Goal: Task Accomplishment & Management: Complete application form

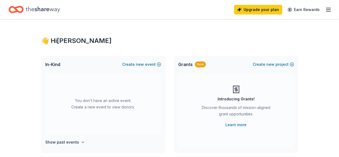
click at [328, 12] on div "Upgrade your plan Earn Rewards" at bounding box center [169, 9] width 339 height 19
click at [326, 10] on icon "button" at bounding box center [328, 9] width 6 height 6
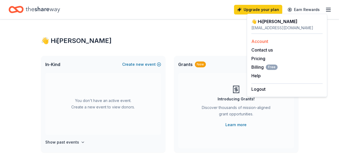
click at [260, 41] on link "Account" at bounding box center [260, 41] width 17 height 5
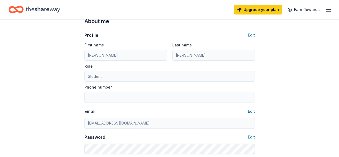
scroll to position [27, 0]
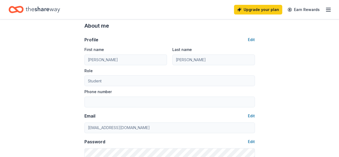
scroll to position [11, 0]
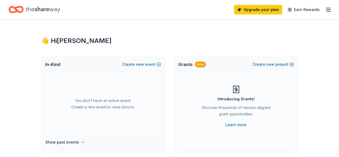
click at [23, 7] on icon "Home" at bounding box center [18, 9] width 8 height 5
click at [154, 64] on button "Create new event" at bounding box center [141, 64] width 39 height 6
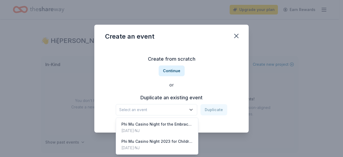
click at [157, 110] on span "Select an event" at bounding box center [152, 109] width 67 height 6
click at [152, 127] on div "Nov 22, 2024 · NJ" at bounding box center [157, 130] width 71 height 6
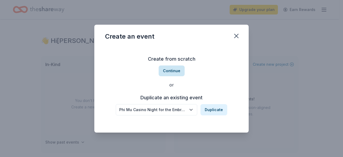
click at [171, 71] on button "Continue" at bounding box center [172, 70] width 26 height 11
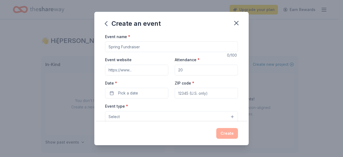
click at [150, 44] on input "Event name *" at bounding box center [171, 46] width 133 height 11
type input "C"
type input "Phi"
click at [101, 24] on div "Create an event" at bounding box center [171, 22] width 155 height 21
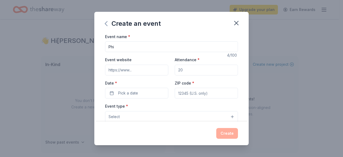
click at [108, 24] on icon "button" at bounding box center [106, 23] width 9 height 9
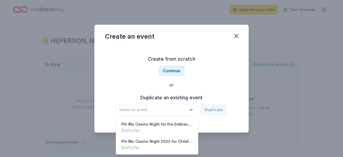
click at [141, 109] on span "Select an event" at bounding box center [152, 109] width 67 height 6
click at [171, 69] on div "Create from scratch Continue or Duplicate an existing event Select an event Dup…" at bounding box center [171, 85] width 133 height 78
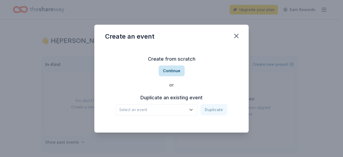
click at [172, 72] on button "Continue" at bounding box center [172, 70] width 26 height 11
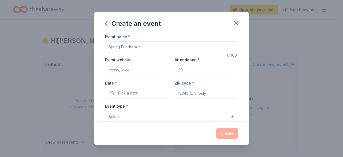
click at [137, 47] on input "Event name *" at bounding box center [171, 46] width 133 height 11
type input "Phi Mu Casino Night for Embrace Kids Foundation 2025"
click at [158, 80] on div "Date * Pick a date" at bounding box center [136, 89] width 63 height 19
click at [184, 70] on input "Attendance *" at bounding box center [206, 70] width 63 height 11
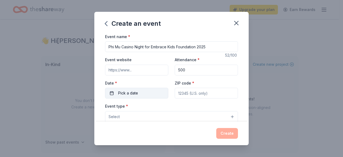
type input "500"
click at [143, 89] on button "Pick a date" at bounding box center [136, 93] width 63 height 11
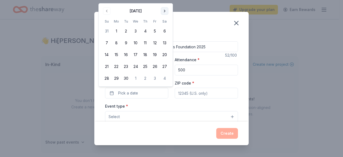
click at [166, 11] on button "Go to next month" at bounding box center [165, 11] width 8 height 8
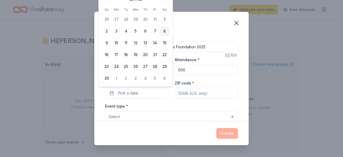
click at [166, 32] on button "8" at bounding box center [165, 31] width 10 height 10
click at [187, 92] on input "ZIP code *" at bounding box center [206, 93] width 63 height 11
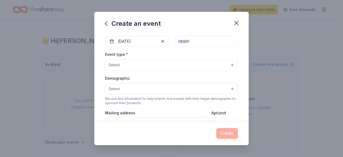
scroll to position [52, 0]
type input "08901"
click at [160, 65] on button "Select" at bounding box center [171, 64] width 133 height 11
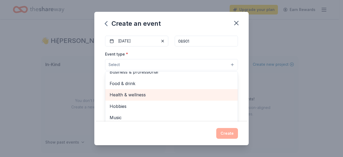
scroll to position [0, 0]
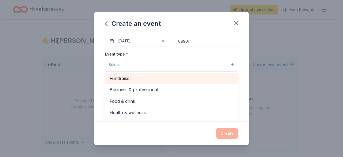
click at [144, 76] on span "Fundraiser" at bounding box center [172, 78] width 124 height 7
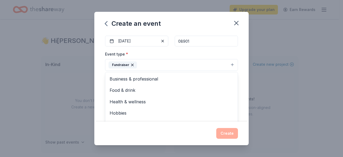
click at [162, 52] on div "Event type * Fundraiser Business & professional Food & drink Health & wellness …" at bounding box center [171, 61] width 133 height 20
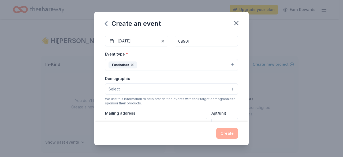
click at [159, 87] on button "Select" at bounding box center [171, 88] width 133 height 11
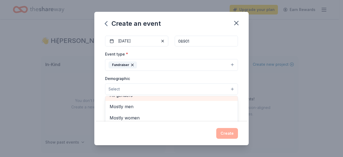
scroll to position [1, 0]
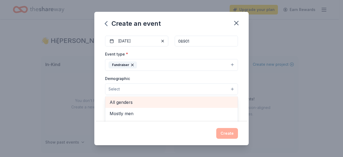
click at [135, 101] on span "All genders" at bounding box center [172, 102] width 124 height 7
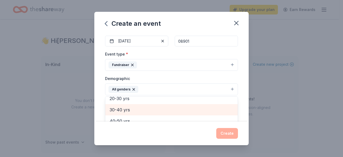
scroll to position [62, 0]
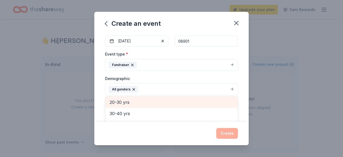
click at [125, 99] on span "20-30 yrs" at bounding box center [172, 102] width 124 height 7
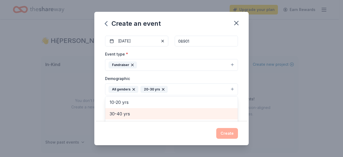
click at [126, 112] on span "30-40 yrs" at bounding box center [172, 113] width 124 height 7
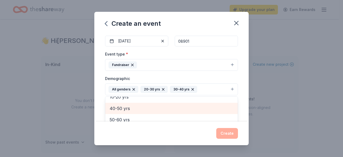
click at [124, 109] on span "40-50 yrs" at bounding box center [172, 108] width 124 height 7
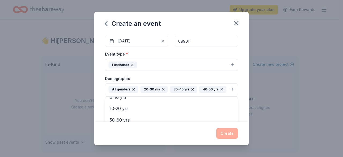
click at [204, 78] on div "Demographic All genders 20-30 yrs 30-40 yrs 40-50 yrs Mostly men Mostly women A…" at bounding box center [171, 85] width 133 height 20
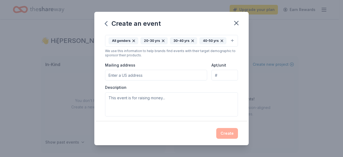
scroll to position [101, 0]
click at [168, 71] on input "Mailing address" at bounding box center [156, 74] width 102 height 11
type input "46 Union Street, New Brunswick, NJ, 08901"
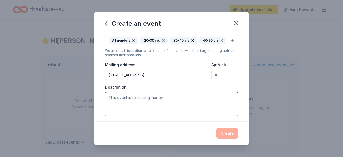
click at [186, 106] on textarea at bounding box center [171, 104] width 133 height 24
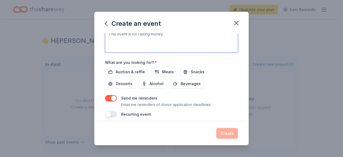
scroll to position [167, 0]
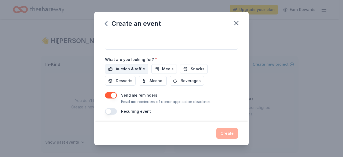
click at [138, 67] on span "Auction & raffle" at bounding box center [130, 69] width 29 height 6
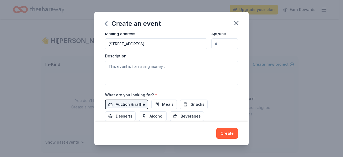
scroll to position [127, 0]
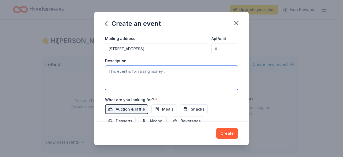
click at [145, 82] on textarea at bounding box center [171, 78] width 133 height 24
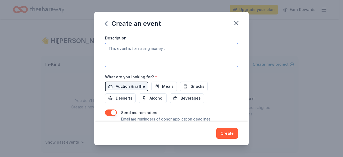
scroll to position [152, 0]
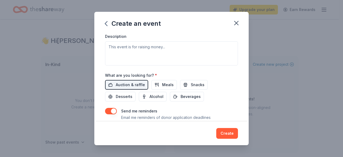
click at [114, 110] on button "button" at bounding box center [111, 111] width 12 height 6
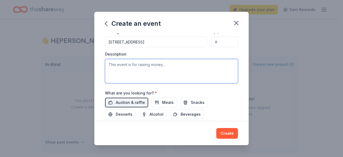
click at [127, 77] on textarea at bounding box center [171, 71] width 133 height 24
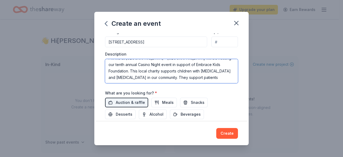
scroll to position [6, 0]
click at [211, 65] on textarea "Phi Mu at Rutgers University - New Brunswick will be hosting our tenth annual C…" at bounding box center [171, 71] width 133 height 24
click at [228, 75] on textarea "Phi Mu at Rutgers University - New Brunswick will be hosting our tenth annual C…" at bounding box center [171, 71] width 133 height 24
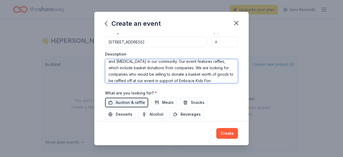
scroll to position [29, 0]
click at [113, 79] on textarea "Phi Mu at Rutgers University - New Brunswick will be hosting our tenth annual C…" at bounding box center [171, 71] width 133 height 24
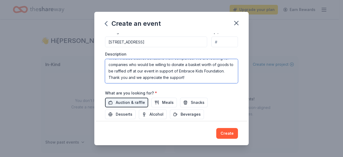
scroll to position [0, 0]
drag, startPoint x: 216, startPoint y: 76, endPoint x: 100, endPoint y: 51, distance: 118.9
click at [100, 51] on div "Event name * Phi Mu Casino Night for Embrace Kids Foundation 2025 52 /100 Event…" at bounding box center [171, 77] width 155 height 89
type textarea "Phi Mu at Rutgers University - New Brunswick will be hosting our tenth annual C…"
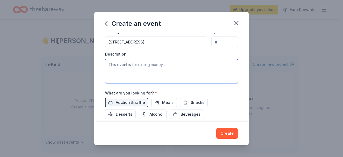
paste textarea "Phi Mu at Rutgers University–New Brunswick is excited to host our 10th Annual C…"
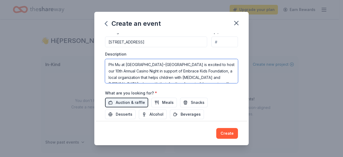
scroll to position [1, 0]
click at [162, 62] on textarea "Phi Mu at Rutgers University–New Brunswick is excited to host our 10th Annual C…" at bounding box center [171, 71] width 133 height 24
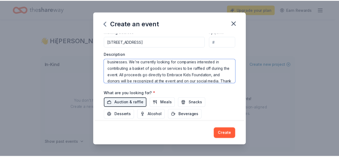
scroll to position [45, 0]
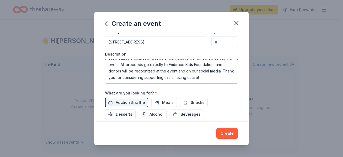
type textarea "Phi Mu at Rutgers University New Brunswick is excited to host our 10th Annual C…"
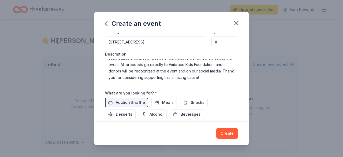
click at [225, 128] on div "Create" at bounding box center [171, 134] width 155 height 24
click at [229, 133] on button "Create" at bounding box center [227, 133] width 22 height 11
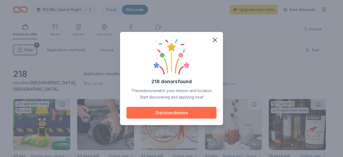
click at [190, 115] on button "Discover donors" at bounding box center [172, 113] width 90 height 12
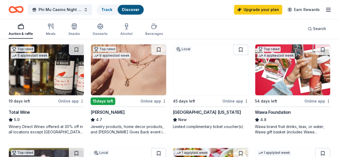
scroll to position [159, 0]
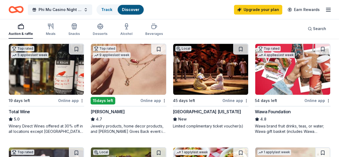
click at [91, 68] on img at bounding box center [128, 69] width 75 height 51
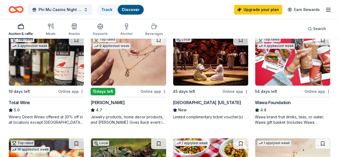
scroll to position [168, 0]
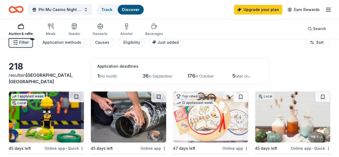
scroll to position [0, 0]
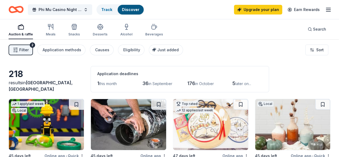
click at [33, 49] on button "Filter 2" at bounding box center [21, 50] width 24 height 11
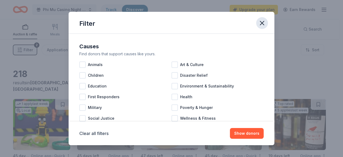
click at [265, 23] on icon "button" at bounding box center [263, 23] width 8 height 8
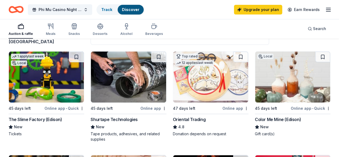
scroll to position [49, 0]
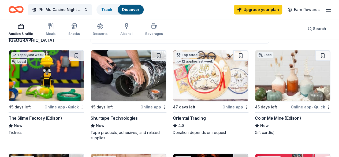
click at [255, 68] on img at bounding box center [292, 75] width 75 height 51
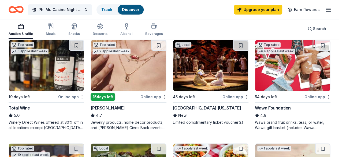
scroll to position [164, 0]
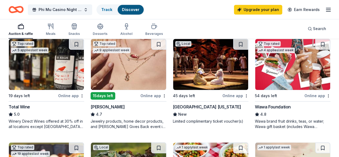
click at [173, 68] on img at bounding box center [210, 64] width 75 height 51
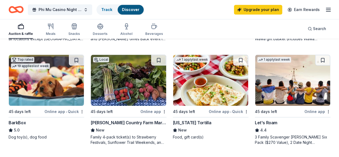
scroll to position [256, 0]
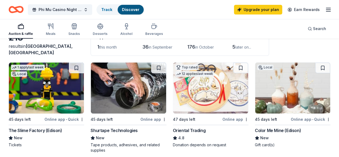
scroll to position [37, 0]
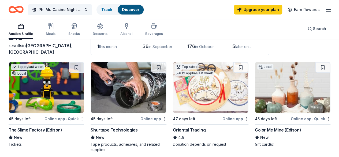
click at [173, 107] on img at bounding box center [210, 87] width 75 height 51
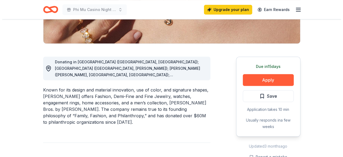
scroll to position [120, 0]
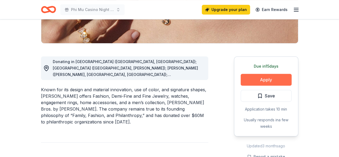
click at [248, 81] on button "Apply" at bounding box center [266, 80] width 51 height 12
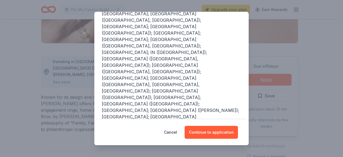
scroll to position [101, 0]
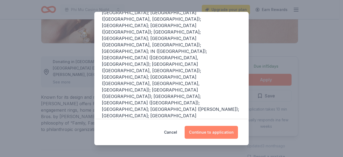
click at [204, 128] on button "Continue to application" at bounding box center [211, 132] width 53 height 13
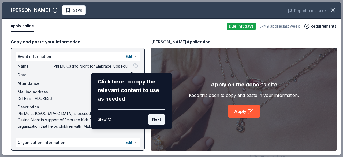
click at [159, 121] on button "Next" at bounding box center [156, 119] width 17 height 11
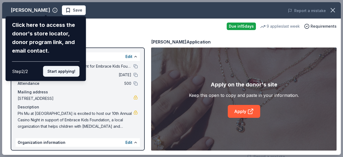
click at [68, 72] on button "Start applying!" at bounding box center [61, 71] width 36 height 11
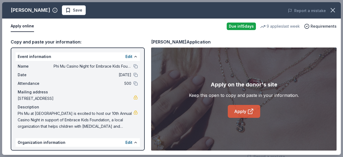
click at [244, 108] on link "Apply" at bounding box center [244, 111] width 32 height 13
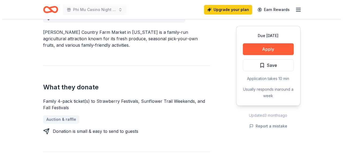
scroll to position [164, 0]
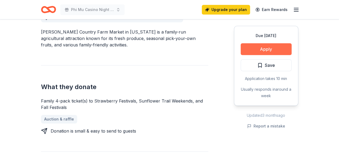
click at [270, 49] on button "Apply" at bounding box center [266, 49] width 51 height 12
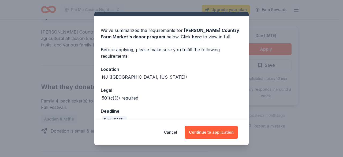
scroll to position [21, 0]
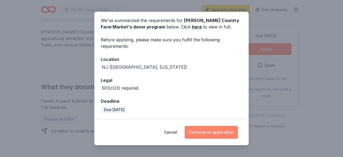
click at [205, 127] on button "Continue to application" at bounding box center [211, 132] width 53 height 13
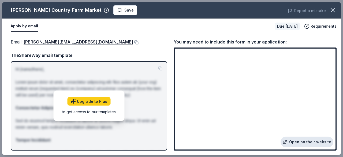
click at [302, 144] on link "Open on their website" at bounding box center [307, 142] width 53 height 11
click at [133, 42] on button at bounding box center [135, 42] width 5 height 4
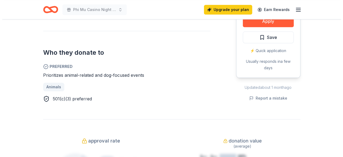
scroll to position [279, 0]
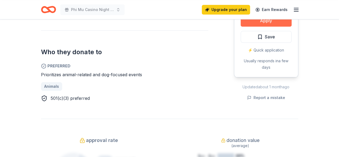
click at [260, 23] on button "Apply" at bounding box center [266, 21] width 51 height 12
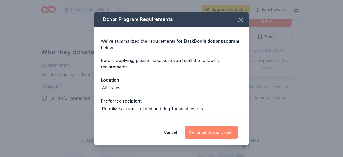
click at [204, 131] on button "Continue to application" at bounding box center [211, 132] width 53 height 13
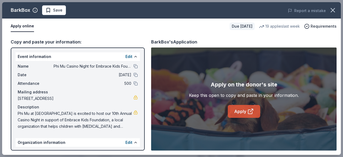
click at [236, 111] on link "Apply" at bounding box center [244, 111] width 32 height 13
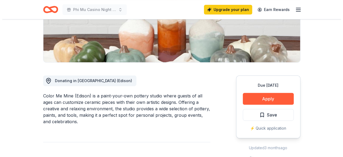
scroll to position [101, 0]
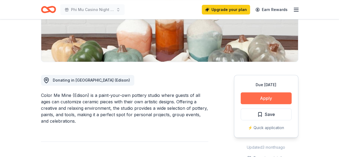
click at [276, 95] on button "Apply" at bounding box center [266, 98] width 51 height 12
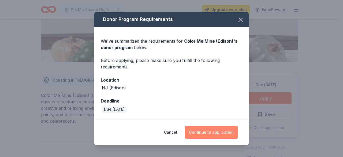
click at [224, 133] on button "Continue to application" at bounding box center [211, 132] width 53 height 13
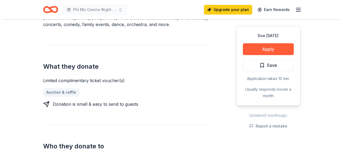
scroll to position [185, 0]
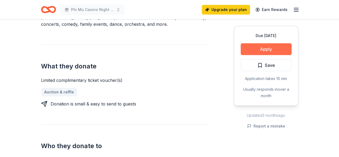
click at [270, 47] on button "Apply" at bounding box center [266, 49] width 51 height 12
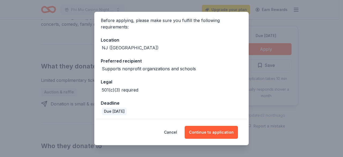
scroll to position [42, 0]
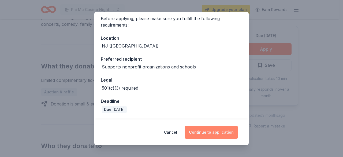
click at [216, 130] on button "Continue to application" at bounding box center [211, 132] width 53 height 13
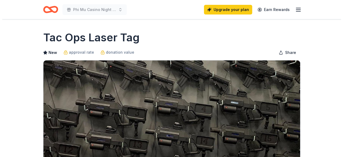
scroll to position [29, 0]
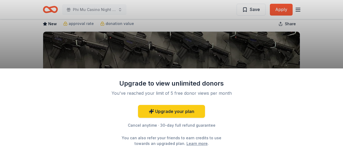
click at [157, 50] on div "Upgrade to view unlimited donors You've reached your limit of 5 free donor view…" at bounding box center [171, 78] width 343 height 157
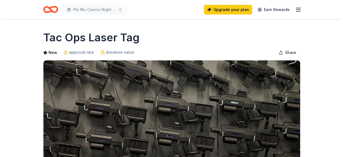
scroll to position [47, 0]
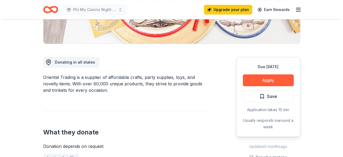
scroll to position [128, 0]
